Goal: Task Accomplishment & Management: Manage account settings

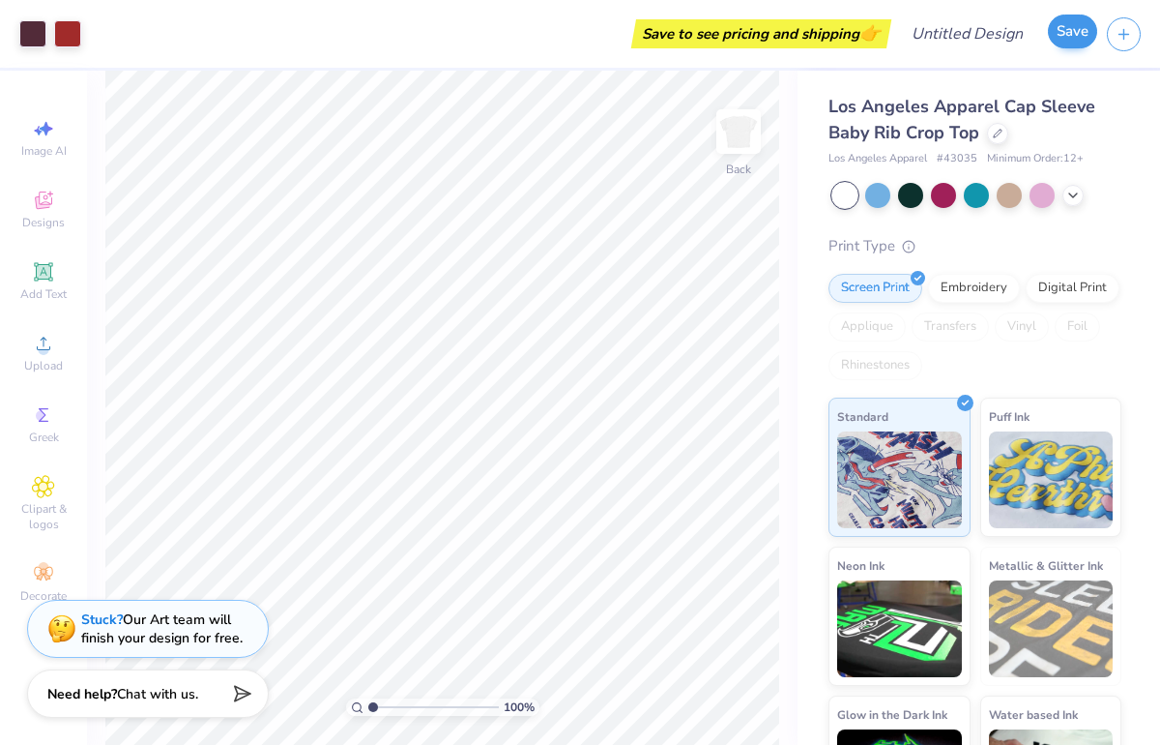
click at [1078, 49] on div "Save" at bounding box center [1072, 34] width 49 height 34
click at [1072, 37] on button "Save" at bounding box center [1072, 32] width 49 height 34
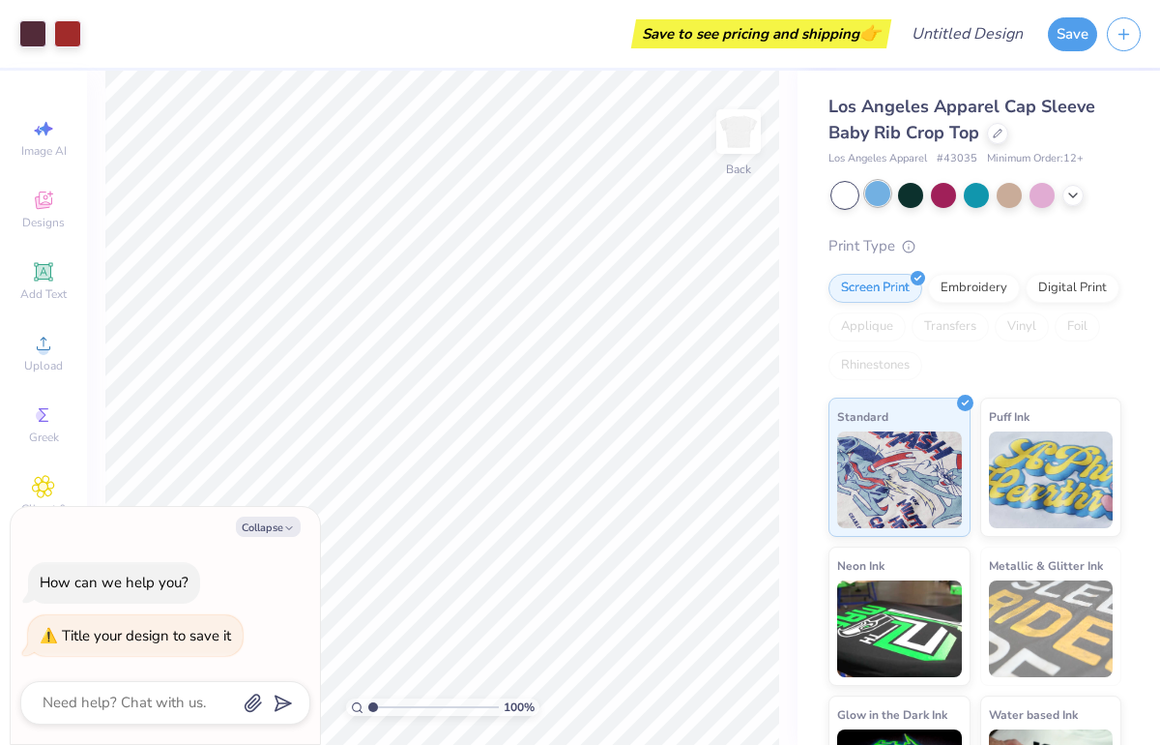
type textarea "A"
type textarea "x"
type textarea "AX"
type textarea "x"
type textarea "AXI"
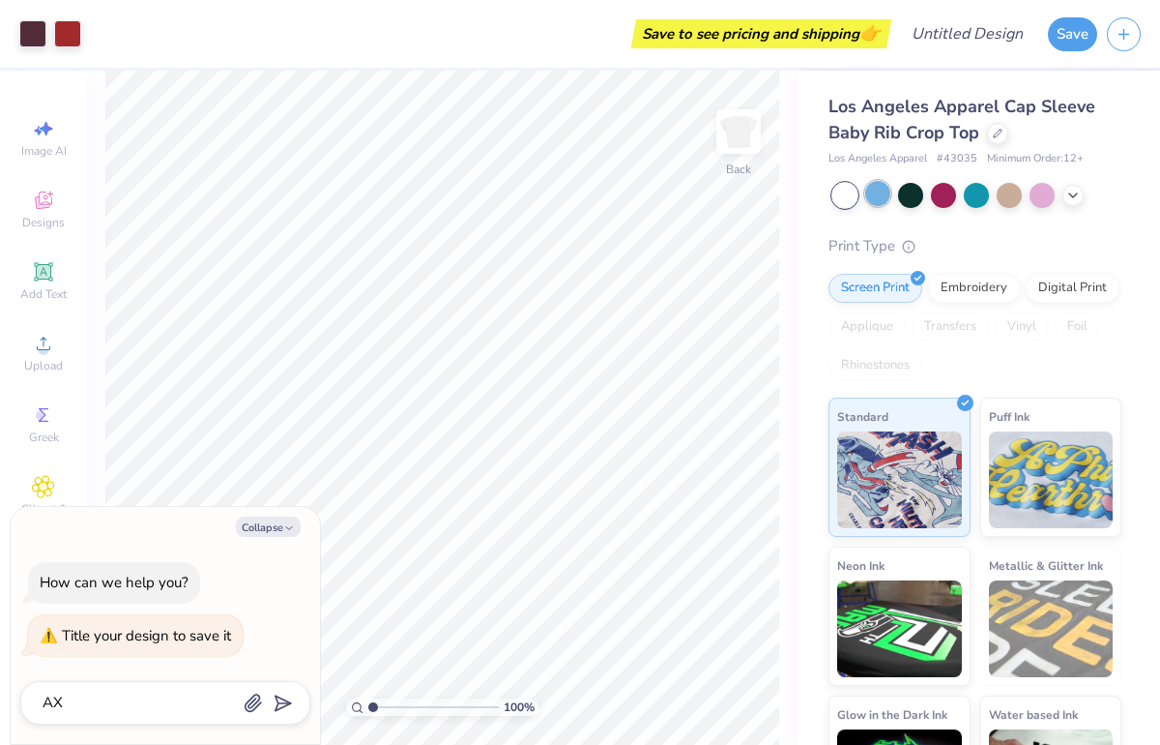
type textarea "x"
type textarea "[MEDICAL_DATA]"
type textarea "x"
type textarea "[MEDICAL_DATA]"
click at [292, 524] on icon "button" at bounding box center [289, 528] width 12 height 12
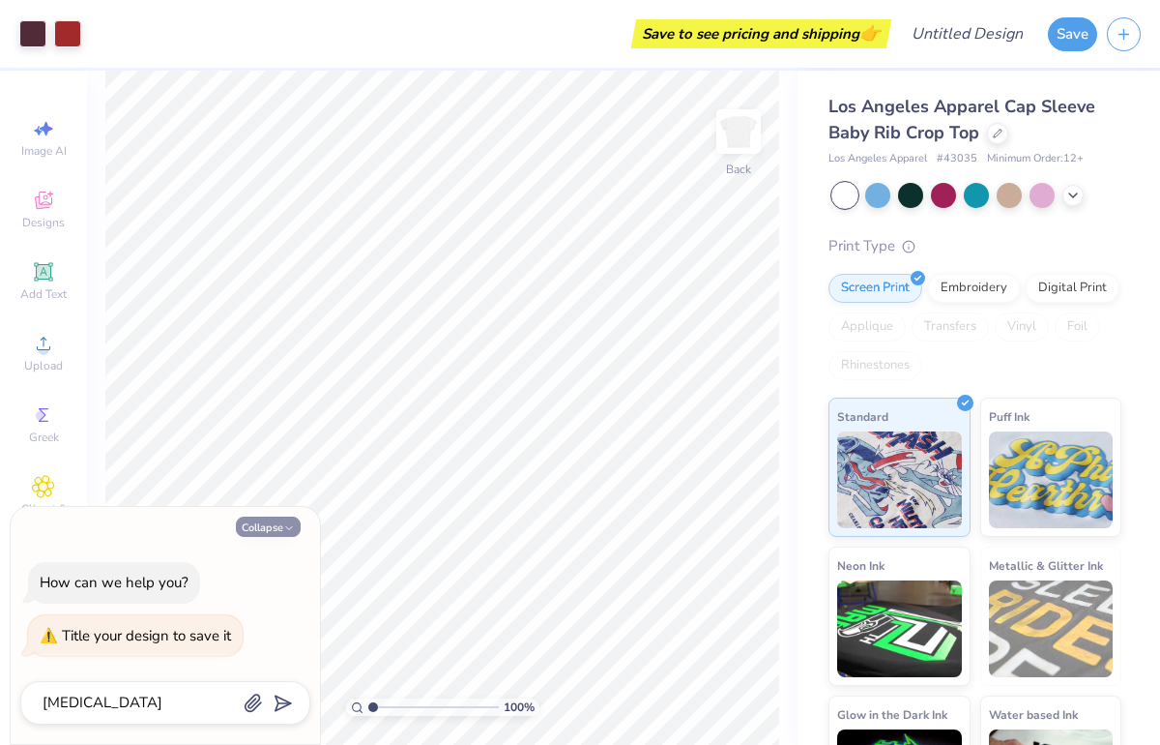
type textarea "x"
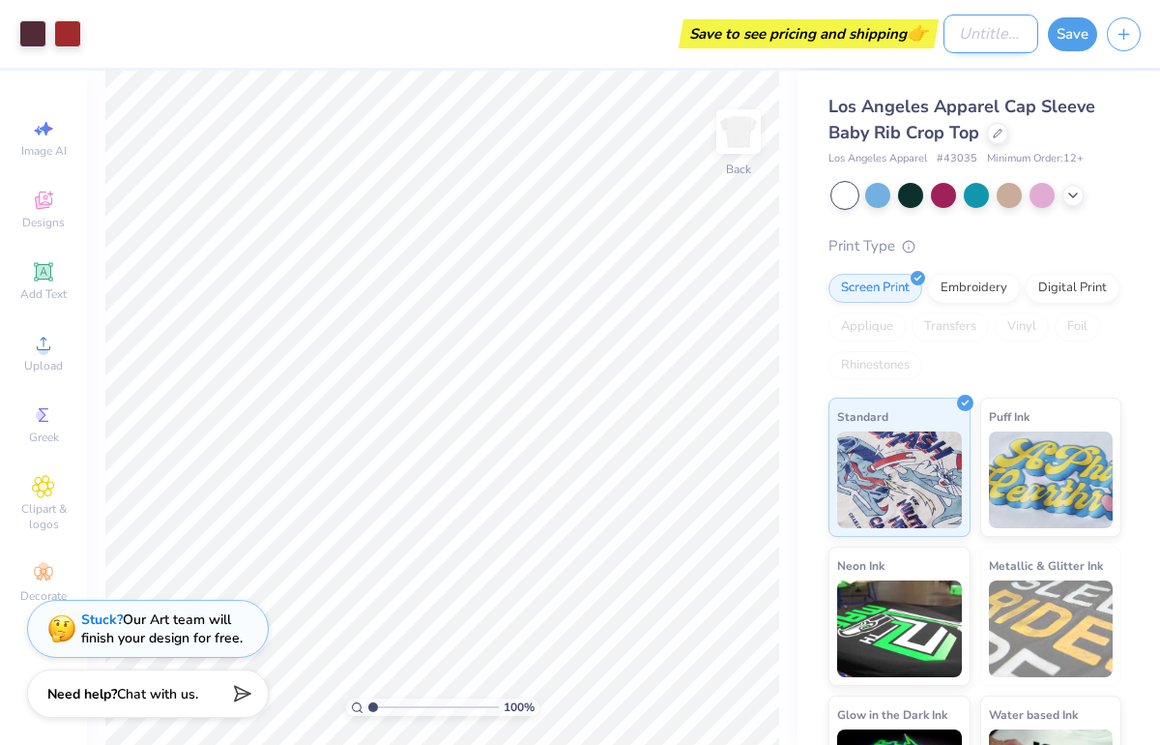
click at [966, 35] on input "Design Title" at bounding box center [991, 34] width 95 height 39
type input "[MEDICAL_DATA]"
click at [1080, 42] on button "Save" at bounding box center [1072, 32] width 49 height 34
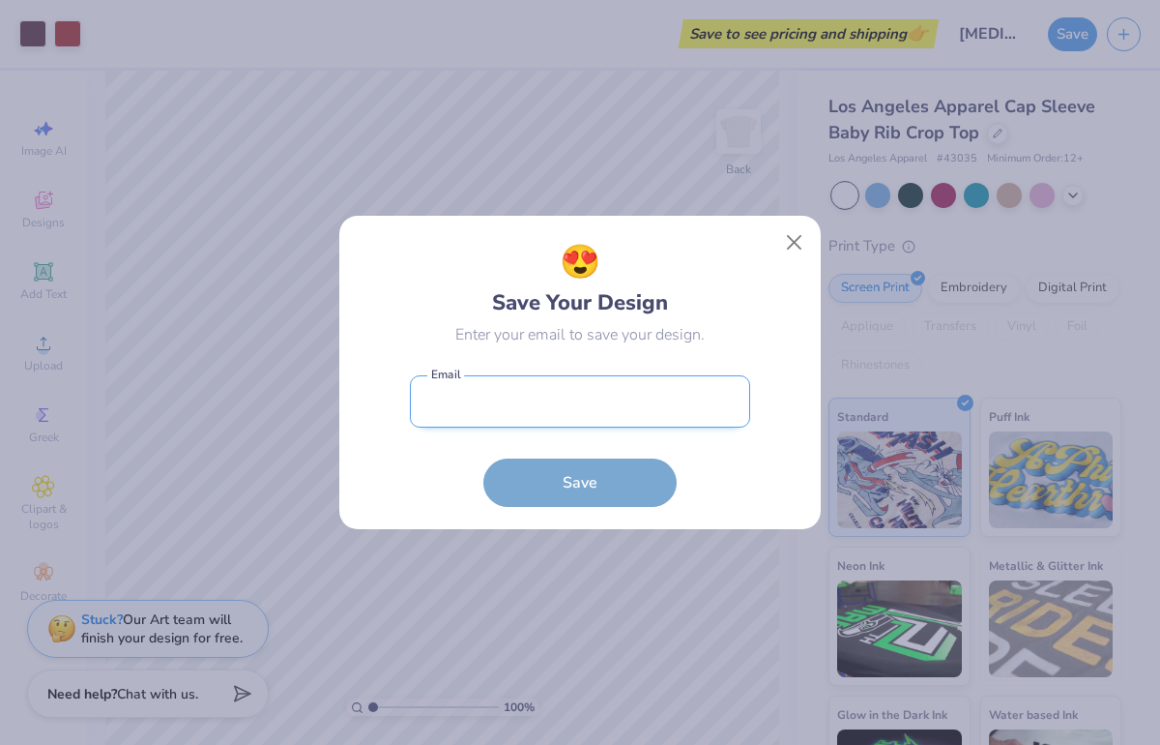
click at [704, 394] on input "email" at bounding box center [580, 401] width 340 height 53
type input "[EMAIL_ADDRESS][DOMAIN_NAME]"
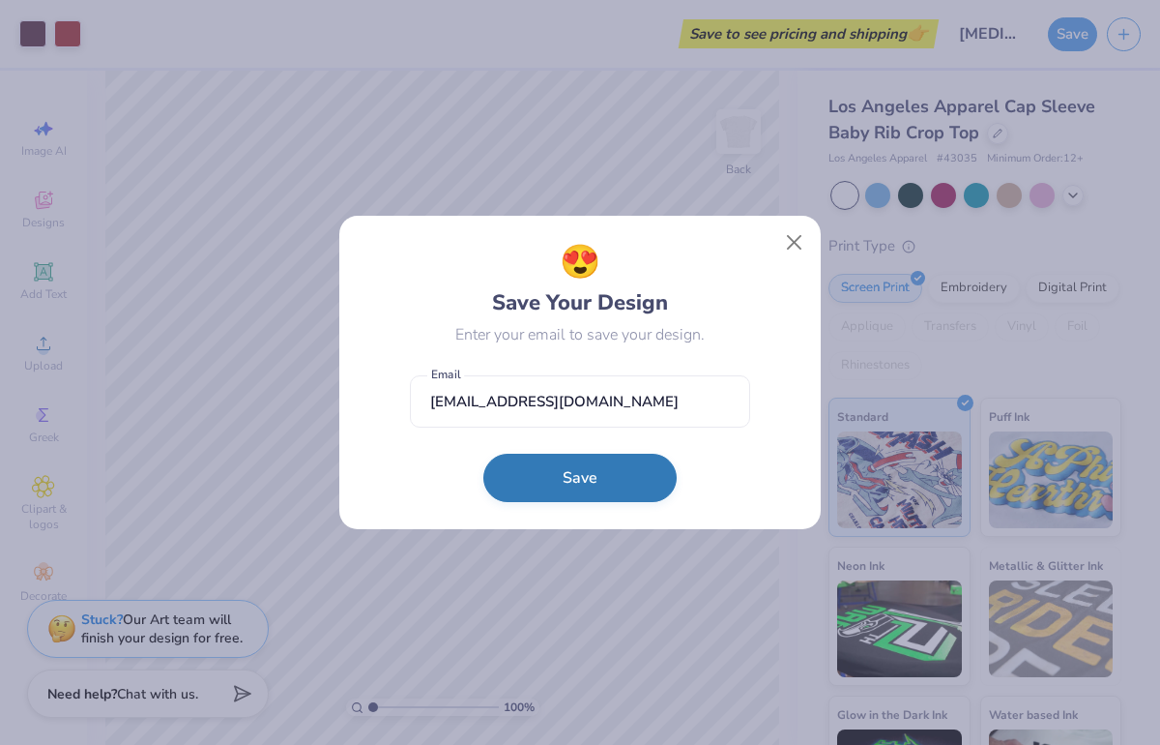
click at [623, 481] on button "Save" at bounding box center [579, 477] width 193 height 48
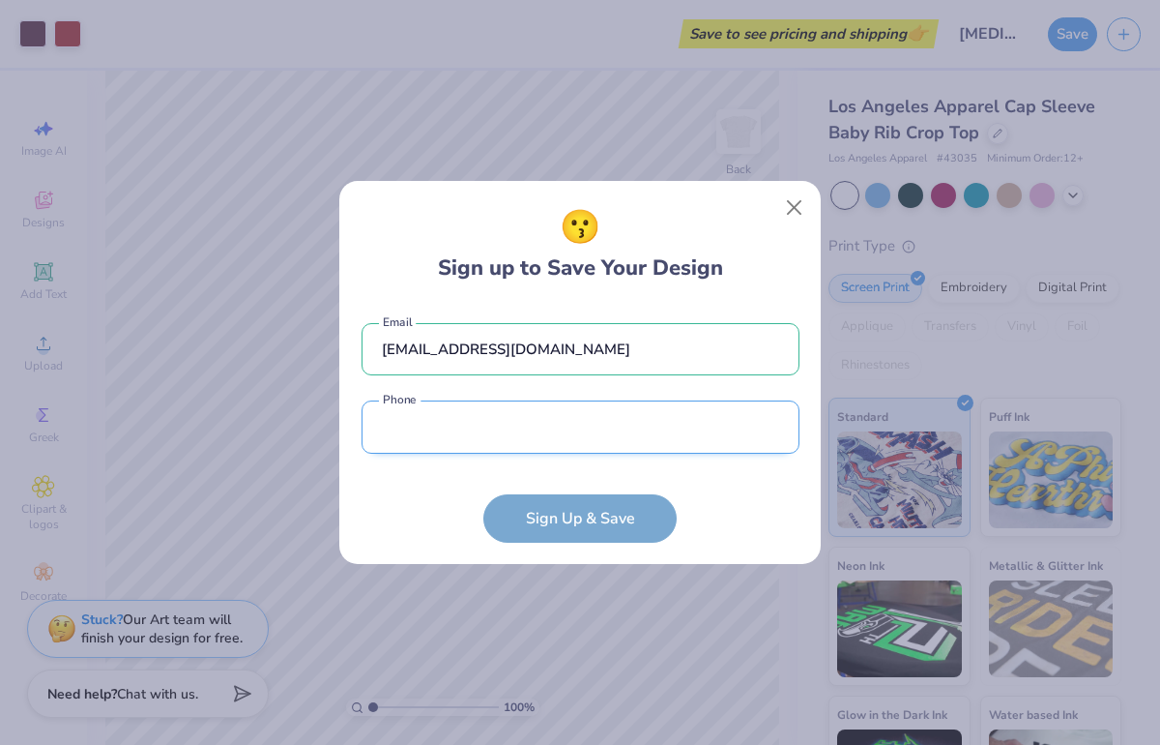
click at [616, 427] on input "tel" at bounding box center [581, 426] width 438 height 53
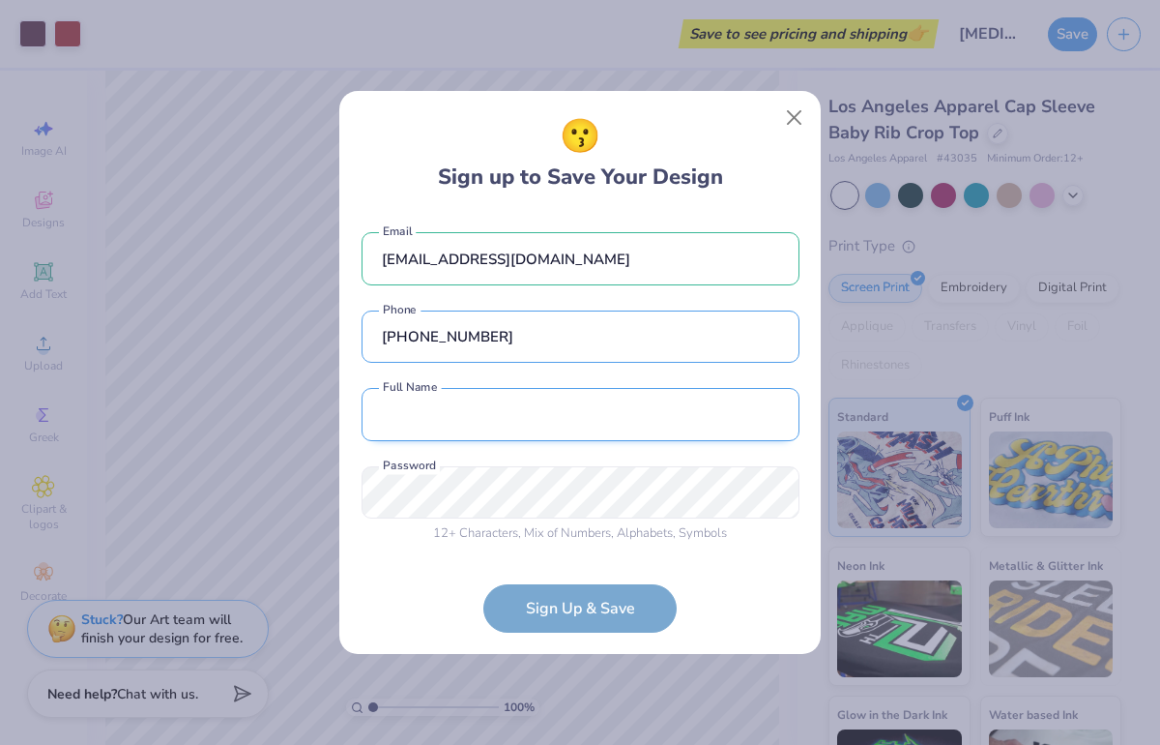
type input "[PHONE_NUMBER]"
click at [554, 407] on input "text" at bounding box center [581, 414] width 438 height 53
type input "[PERSON_NAME]"
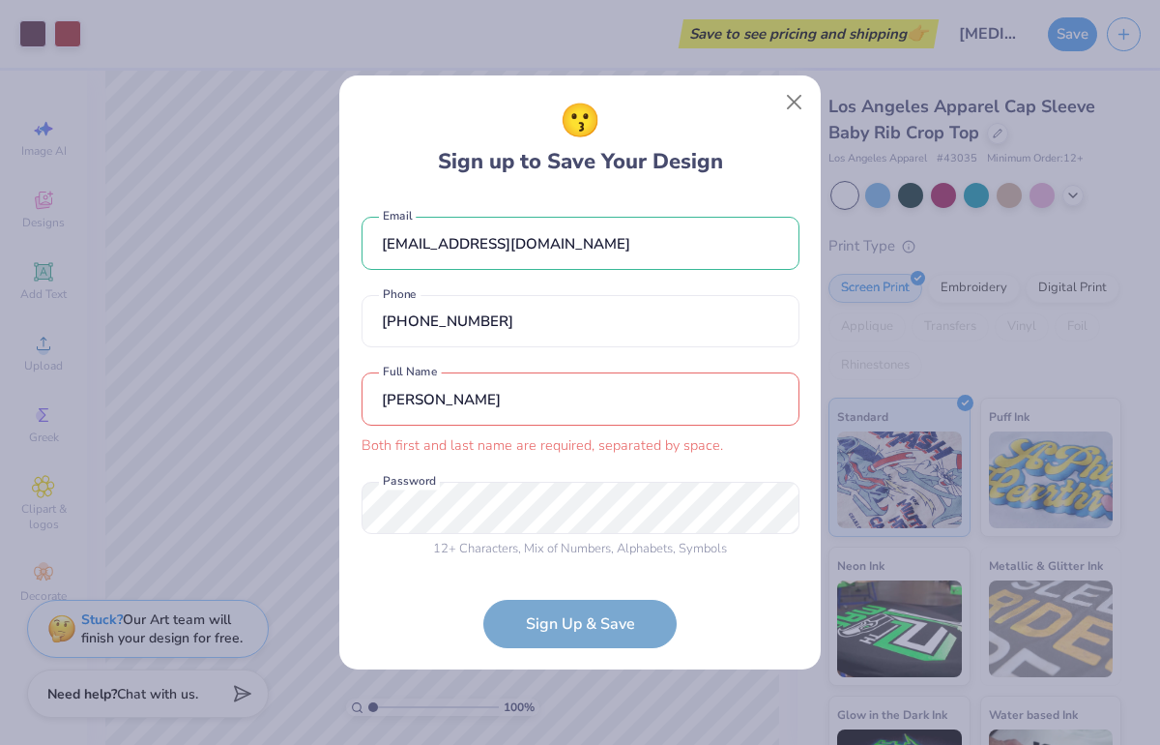
click at [537, 614] on form "[EMAIL_ADDRESS][DOMAIN_NAME] Email [PHONE_NUMBER] Phone [PERSON_NAME] first and…" at bounding box center [581, 422] width 438 height 450
click at [793, 101] on button "Close" at bounding box center [794, 102] width 37 height 37
